Goal: Transaction & Acquisition: Obtain resource

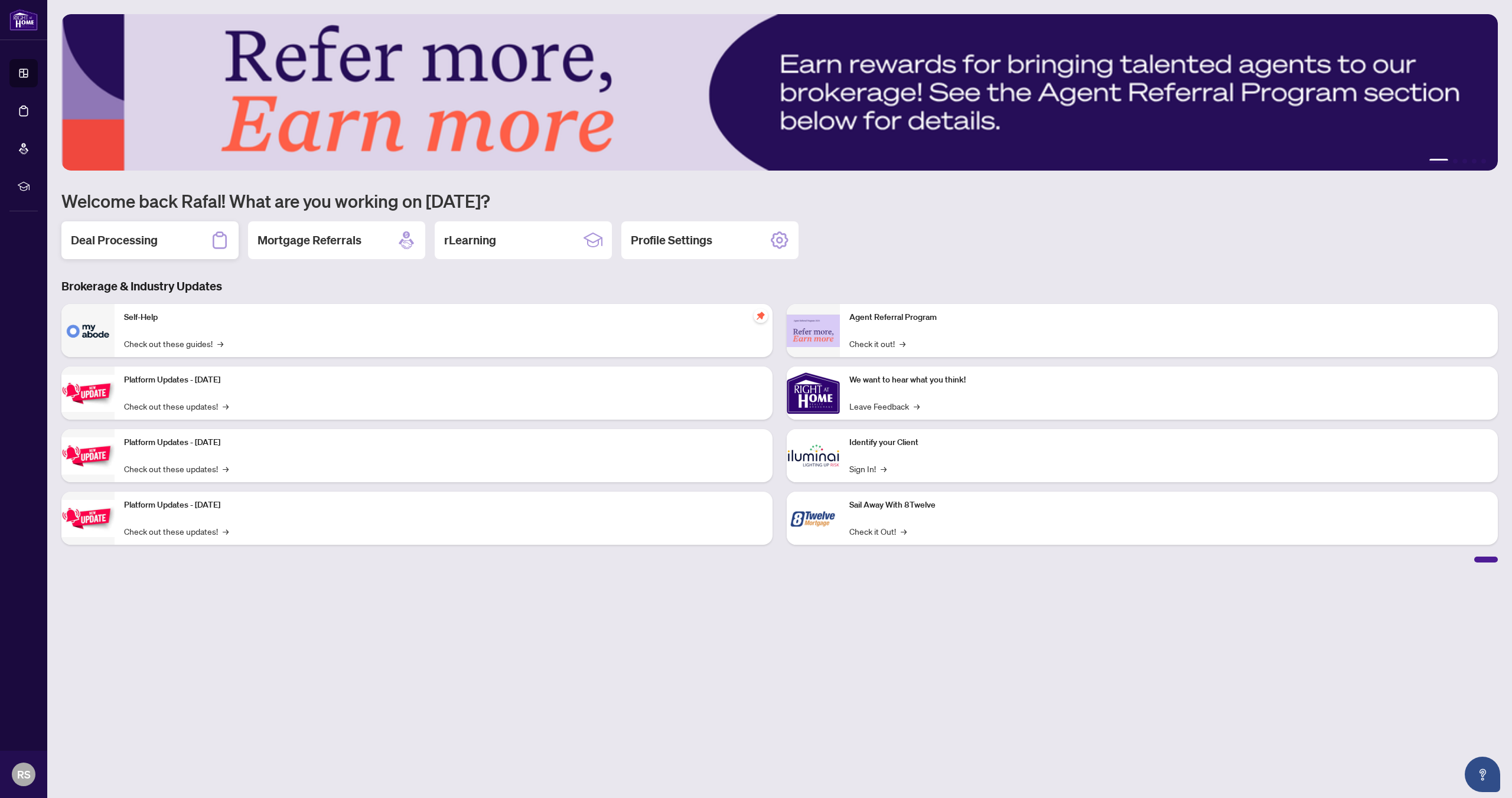
click at [128, 244] on h2 "Deal Processing" at bounding box center [114, 240] width 87 height 17
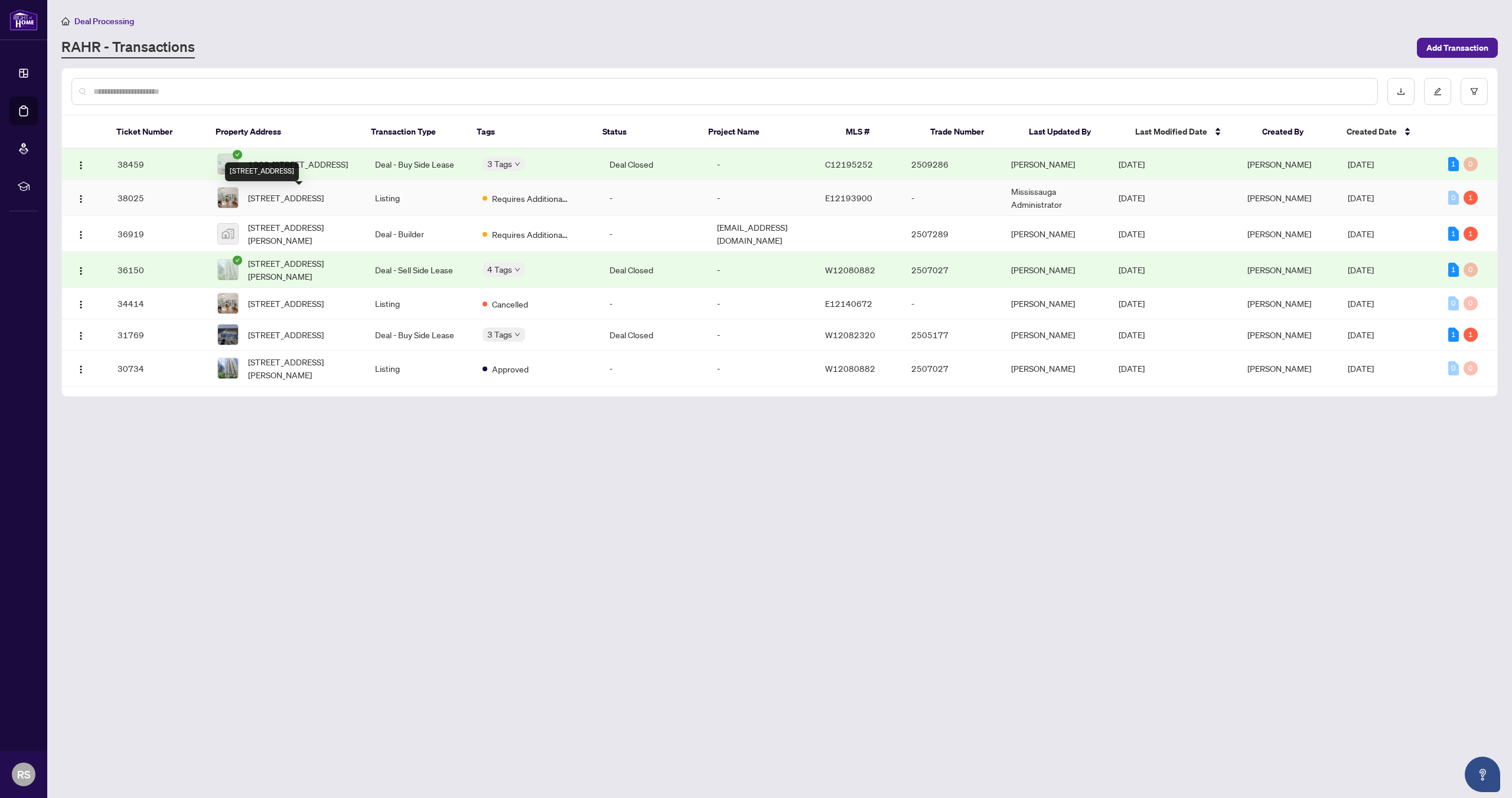
click at [324, 202] on span "[STREET_ADDRESS]" at bounding box center [286, 198] width 76 height 13
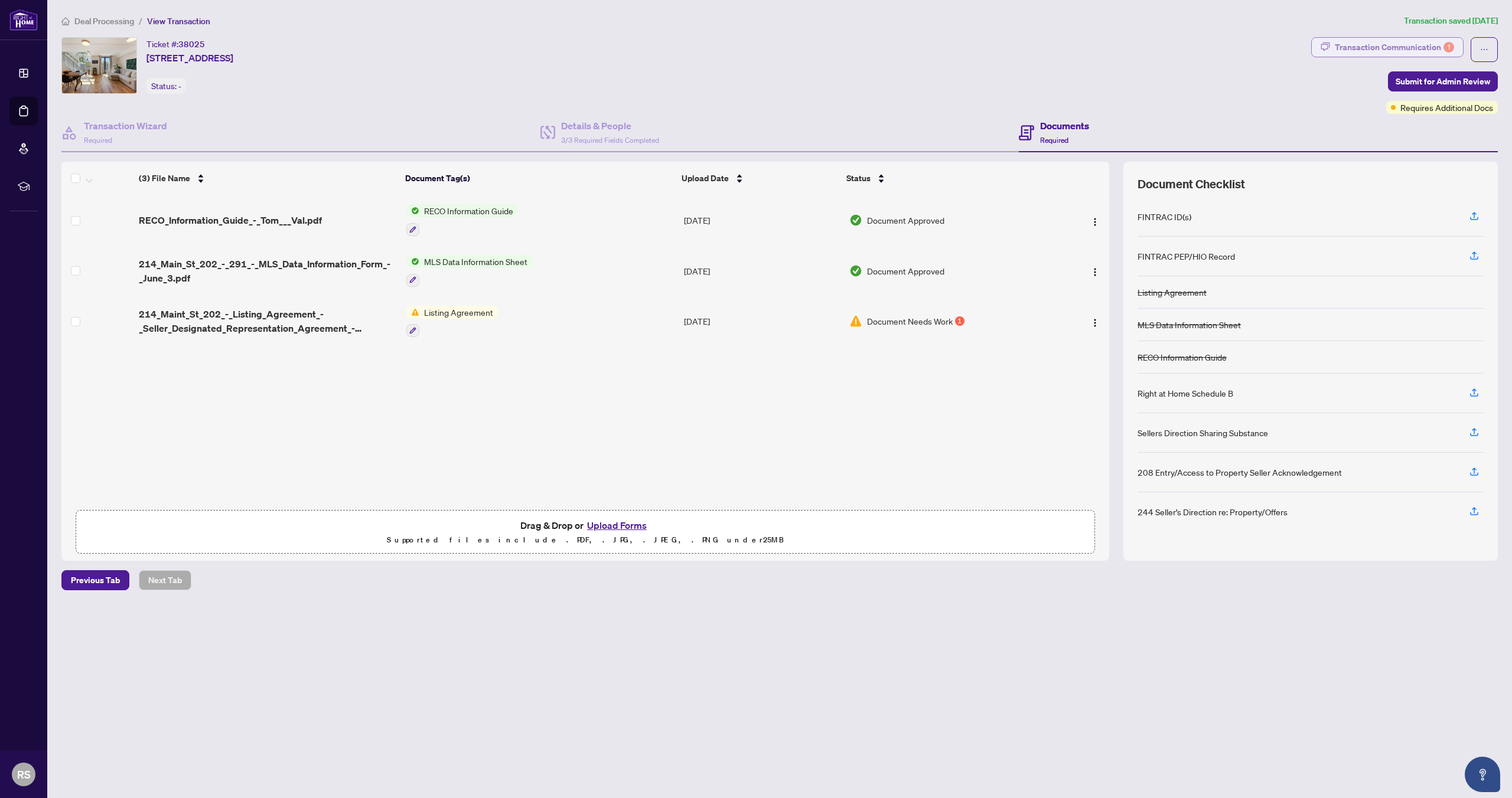
click at [1446, 46] on div "1" at bounding box center [1448, 47] width 11 height 11
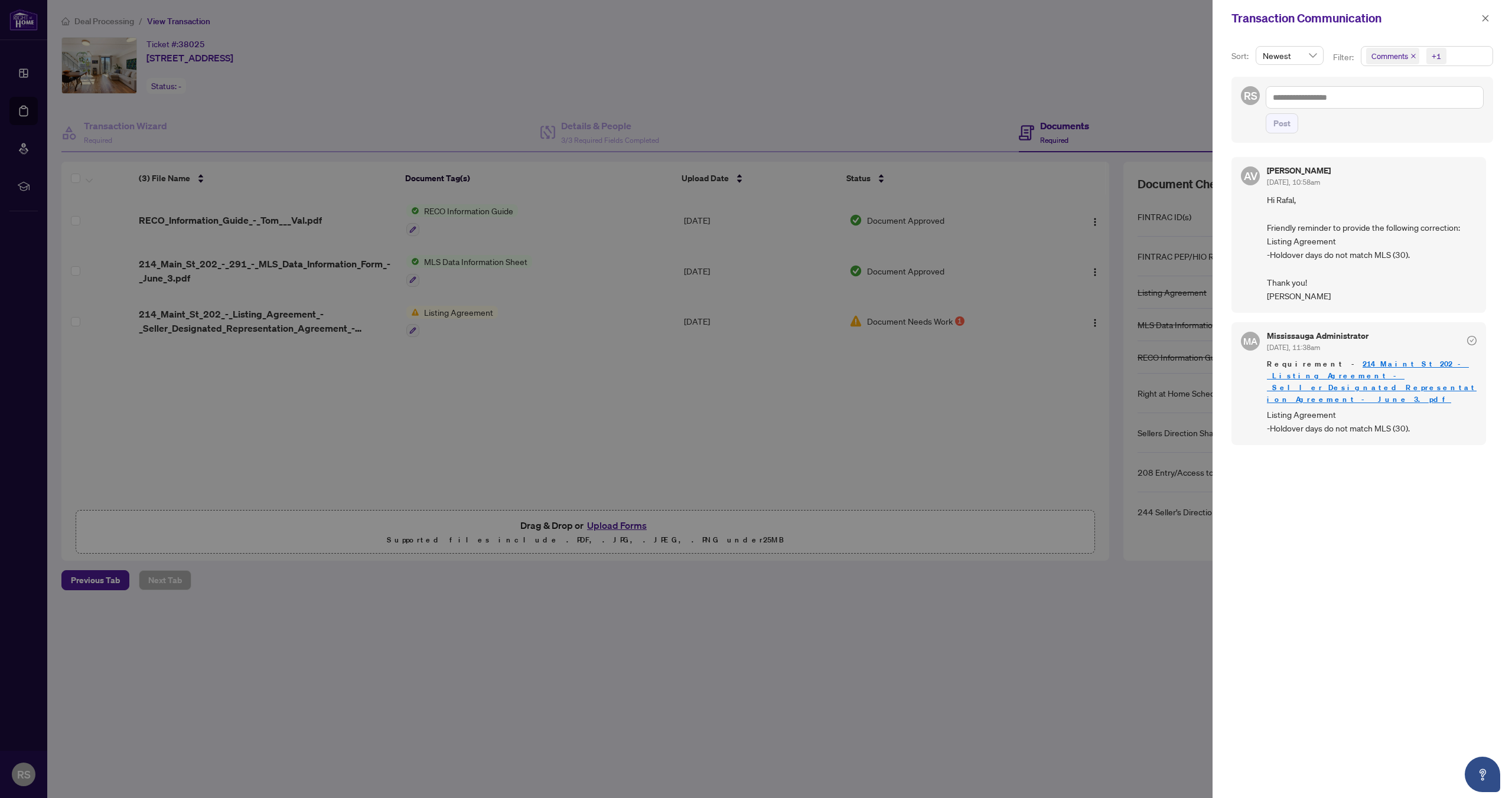
click at [254, 316] on div at bounding box center [756, 399] width 1512 height 798
click at [464, 311] on div at bounding box center [756, 399] width 1512 height 798
click at [1490, 20] on button "button" at bounding box center [1485, 18] width 15 height 14
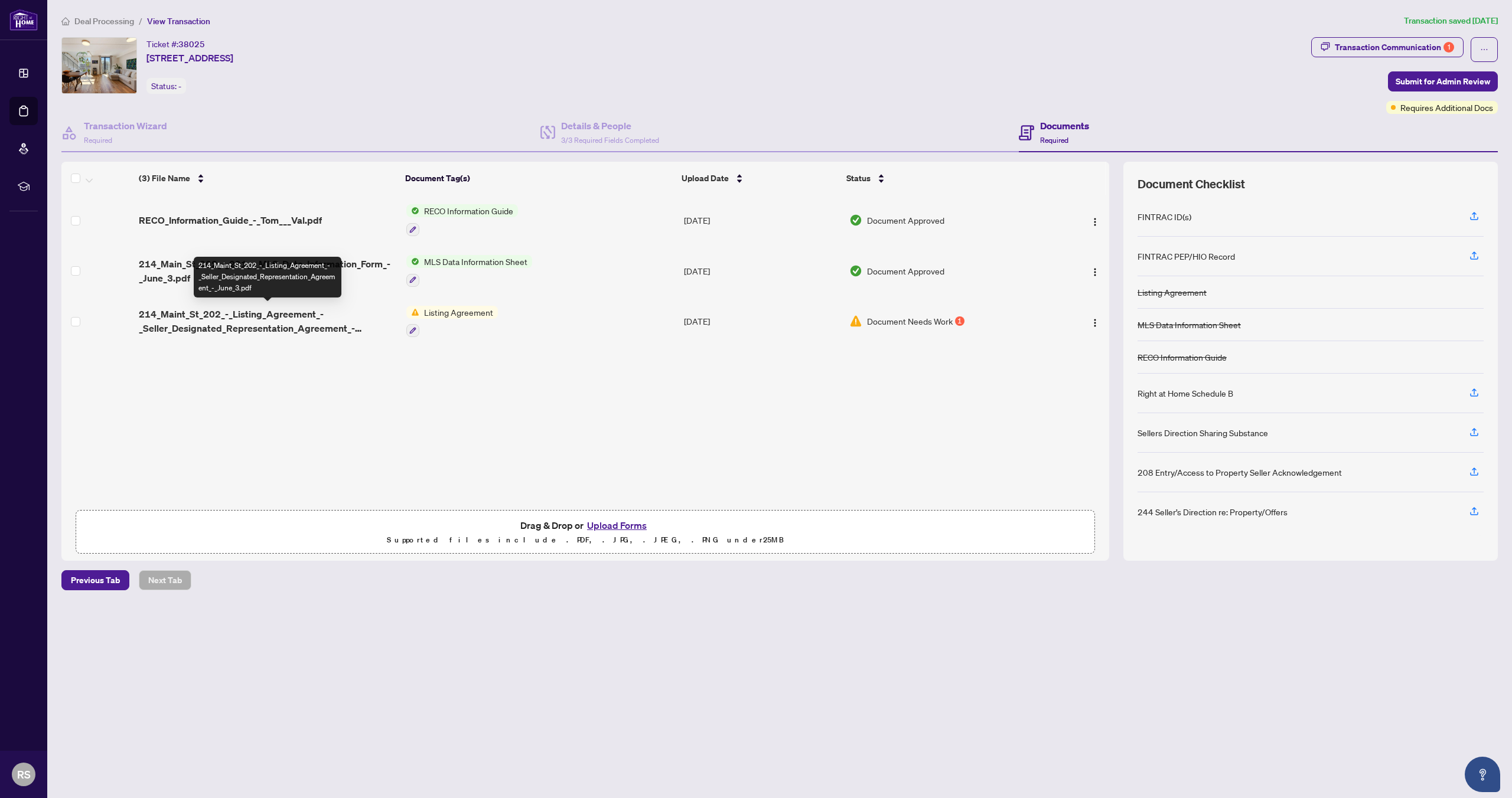
click at [266, 312] on span "214_Maint_St_202_-_Listing_Agreement_-_Seller_Designated_Representation_Agreeme…" at bounding box center [267, 321] width 258 height 29
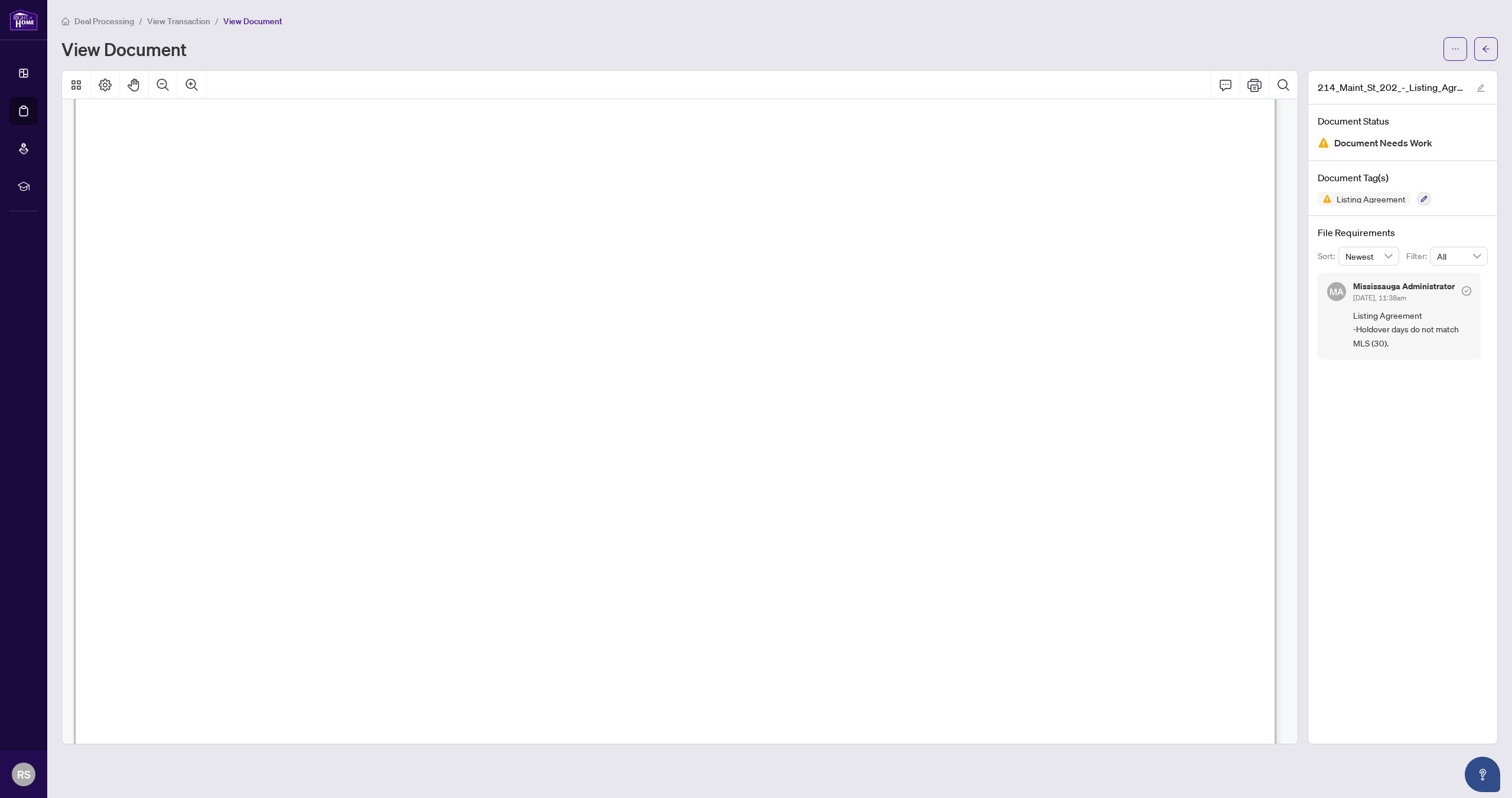
scroll to position [885, 0]
click at [1457, 48] on icon "ellipsis" at bounding box center [1455, 49] width 6 height 1
click at [1404, 78] on span "Download" at bounding box center [1412, 74] width 90 height 13
